Goal: Communication & Community: Answer question/provide support

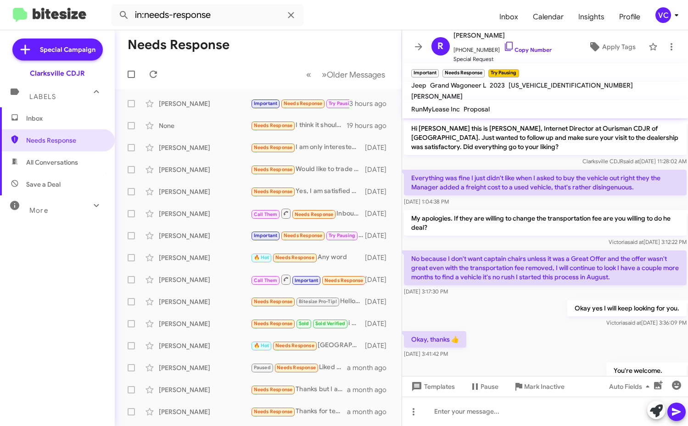
scroll to position [550, 0]
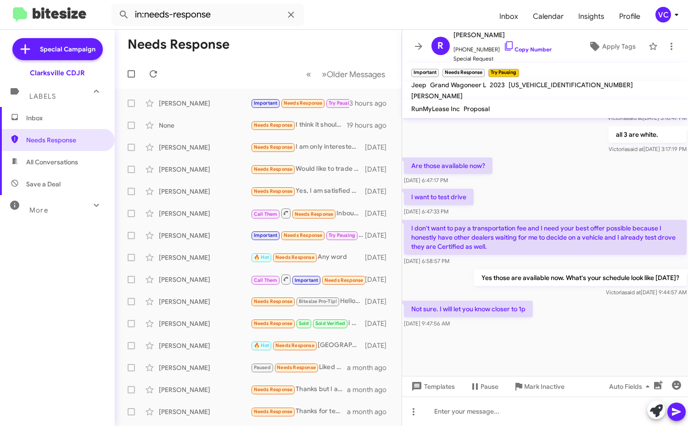
click at [320, 36] on mat-toolbar-row "Needs Response" at bounding box center [258, 44] width 287 height 29
click at [556, 343] on div at bounding box center [545, 353] width 286 height 46
click at [572, 168] on div "Are those available now? [DATE] 6:47:17 PM" at bounding box center [545, 171] width 286 height 31
click at [609, 346] on div at bounding box center [545, 353] width 286 height 46
click at [606, 334] on div at bounding box center [545, 353] width 286 height 46
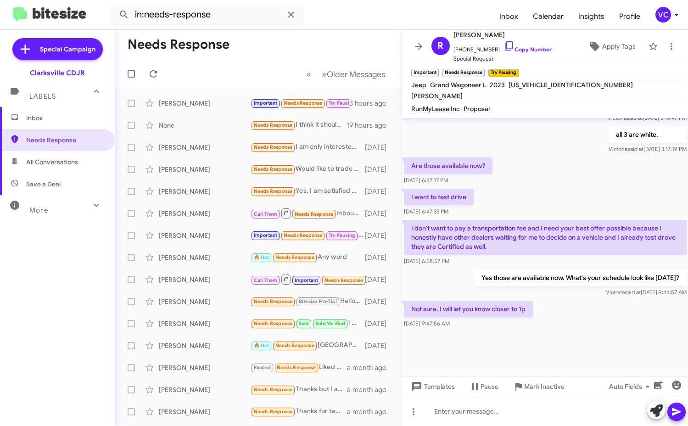
click at [606, 332] on div at bounding box center [545, 353] width 286 height 46
drag, startPoint x: 559, startPoint y: 189, endPoint x: 507, endPoint y: 56, distance: 142.0
click at [558, 187] on div "I want to test drive [DATE] 6:47:33 PM" at bounding box center [545, 202] width 286 height 31
click at [157, 76] on icon at bounding box center [153, 73] width 11 height 11
click at [452, 8] on form "in:needs-response" at bounding box center [301, 15] width 381 height 22
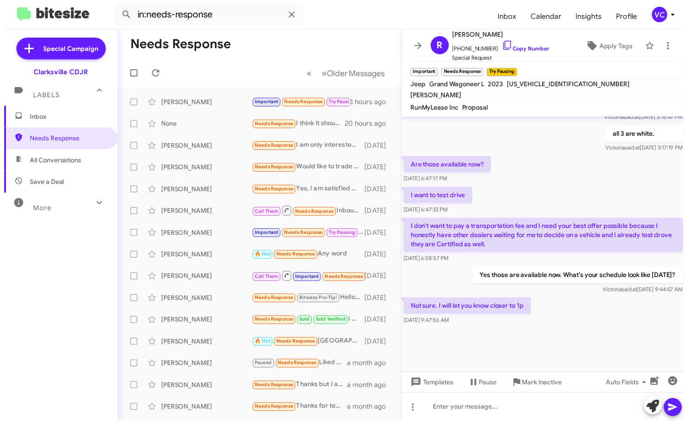
scroll to position [549, 0]
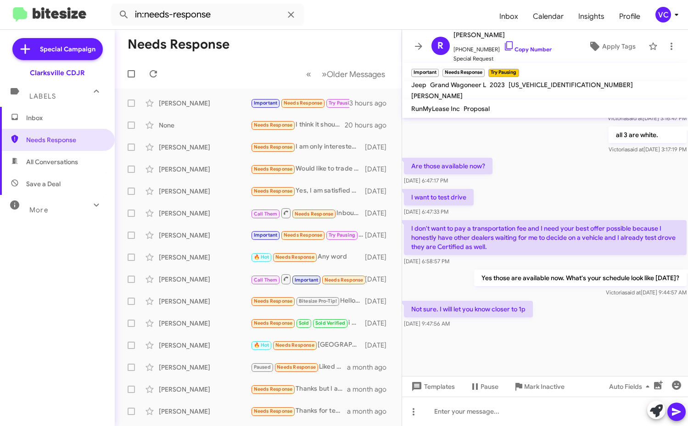
click at [499, 179] on div "Are those available now? [DATE] 6:47:17 PM" at bounding box center [545, 171] width 286 height 31
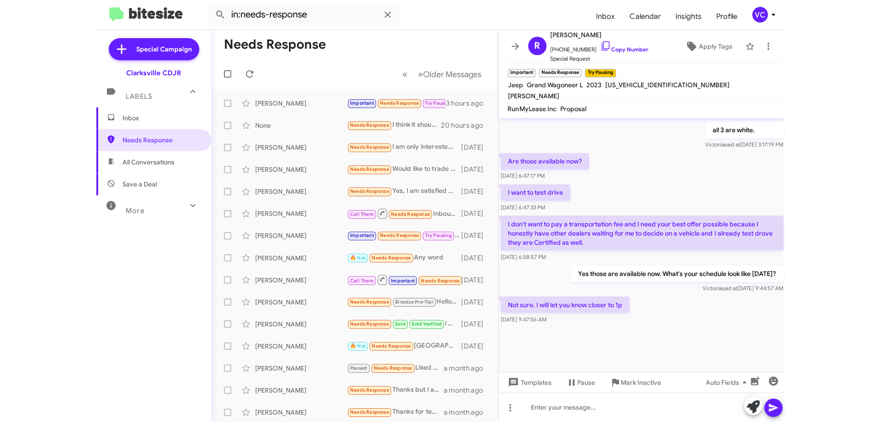
scroll to position [554, 0]
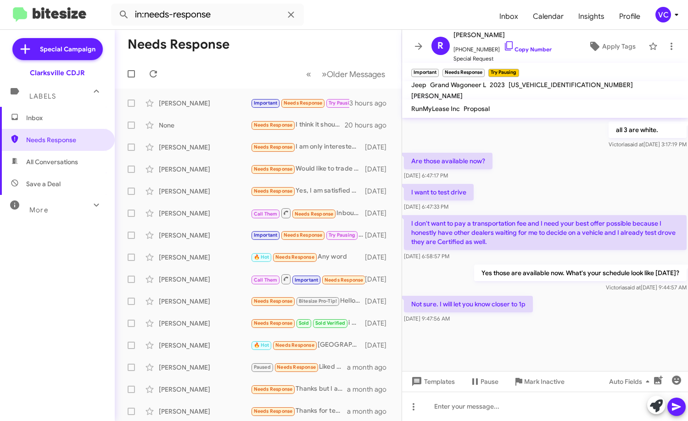
click at [374, 29] on mat-toolbar "in:needs-response Inbox Calendar Insights Profile VC" at bounding box center [344, 14] width 688 height 29
click at [589, 338] on div at bounding box center [545, 348] width 286 height 46
click at [590, 199] on div "I want to test drive [DATE] 6:47:33 PM" at bounding box center [545, 197] width 286 height 31
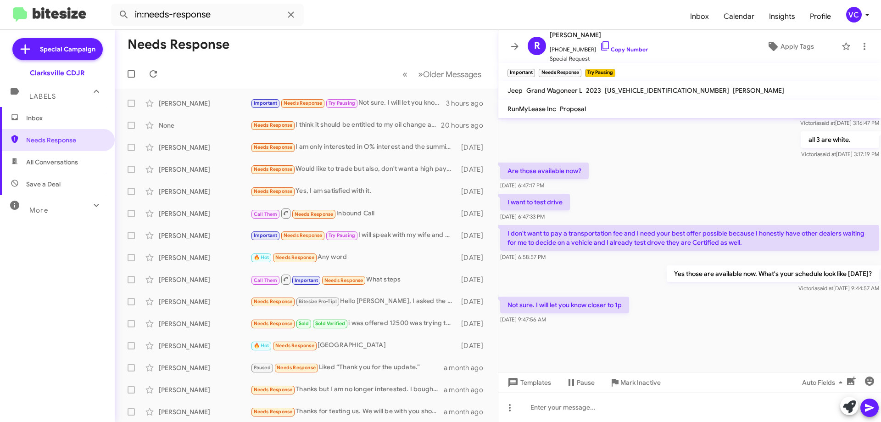
scroll to position [526, 0]
click at [688, 344] on div at bounding box center [689, 349] width 383 height 46
click at [669, 195] on div "I want to test drive [DATE] 6:47:33 PM" at bounding box center [689, 207] width 383 height 31
